Goal: Transaction & Acquisition: Purchase product/service

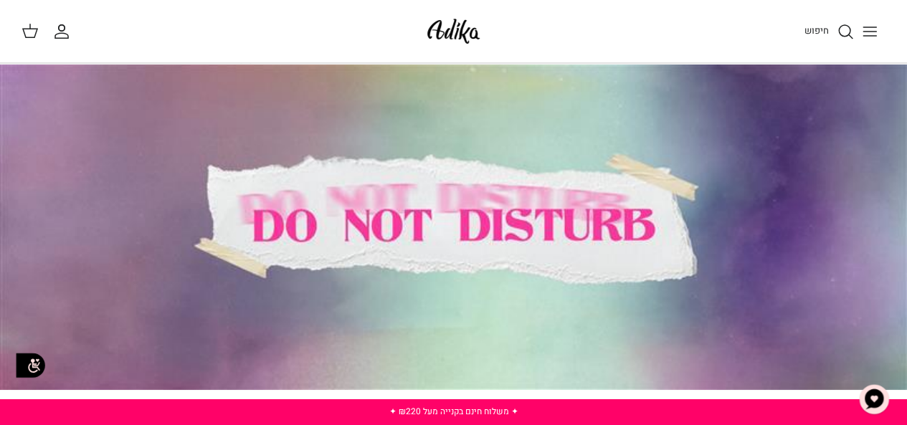
click at [874, 28] on icon "Toggle menu" at bounding box center [870, 31] width 17 height 17
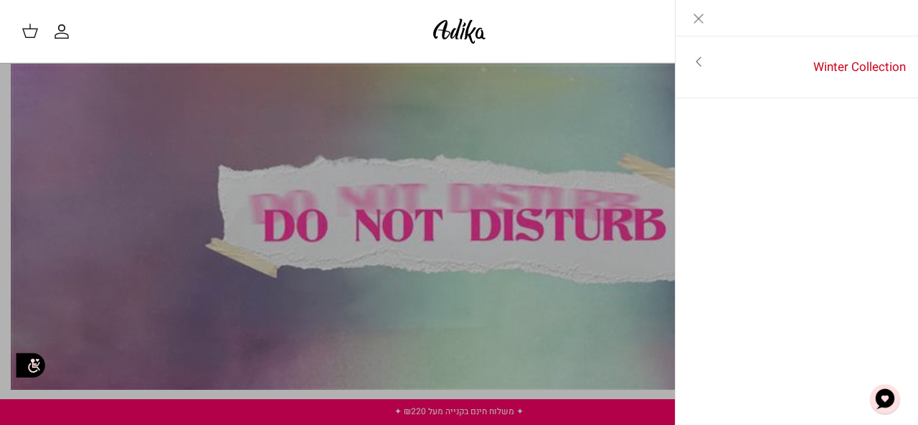
click at [618, 32] on div "חיפוש" at bounding box center [700, 32] width 393 height 32
click at [700, 20] on line "Close" at bounding box center [698, 18] width 9 height 9
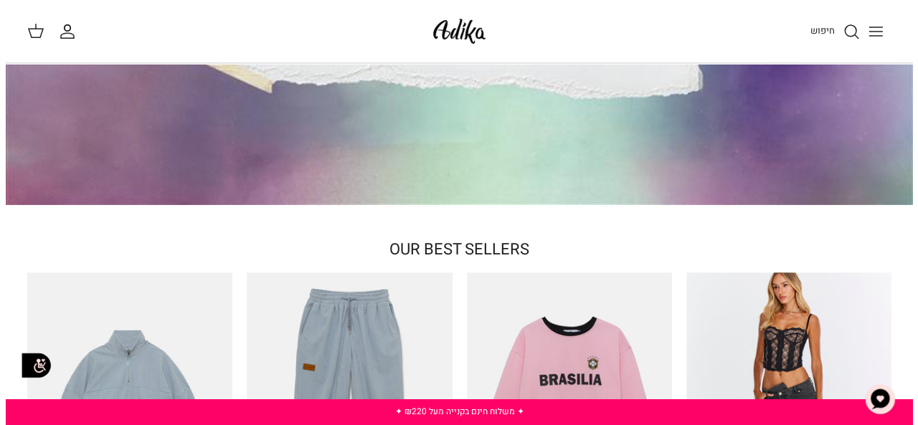
scroll to position [196, 0]
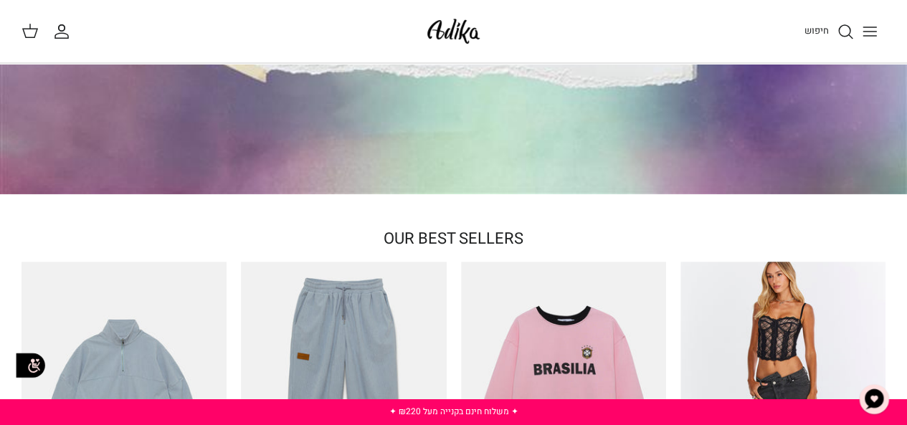
click at [869, 29] on icon "Toggle menu" at bounding box center [870, 31] width 17 height 17
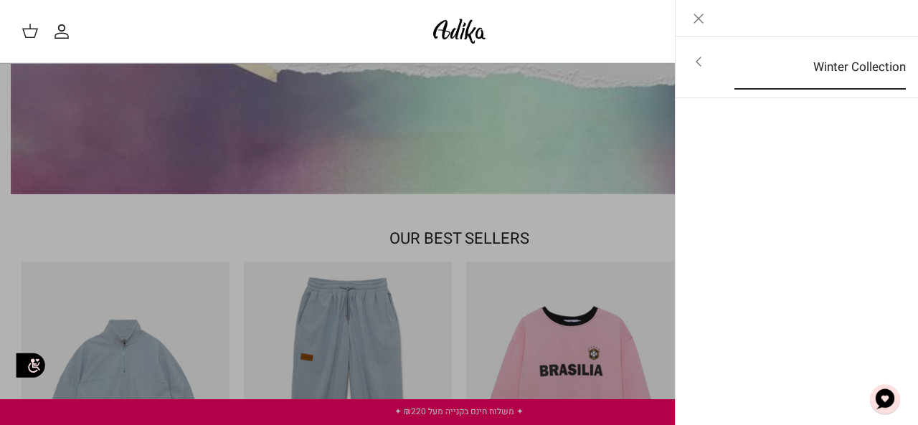
click at [841, 68] on link "Winter Collection" at bounding box center [820, 67] width 197 height 44
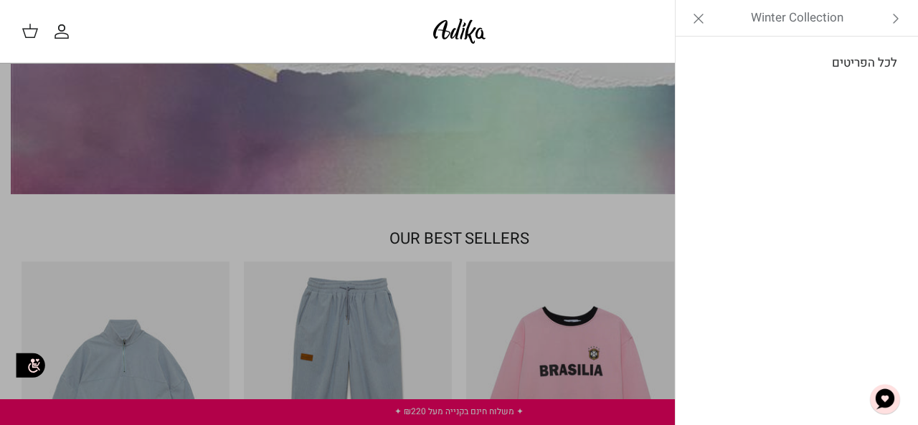
click at [855, 62] on link "לכל הפריטים" at bounding box center [797, 63] width 229 height 36
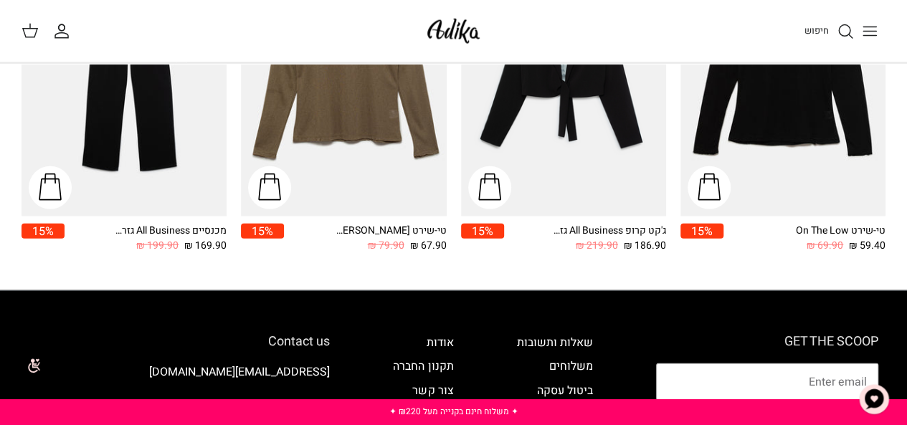
scroll to position [1657, 0]
